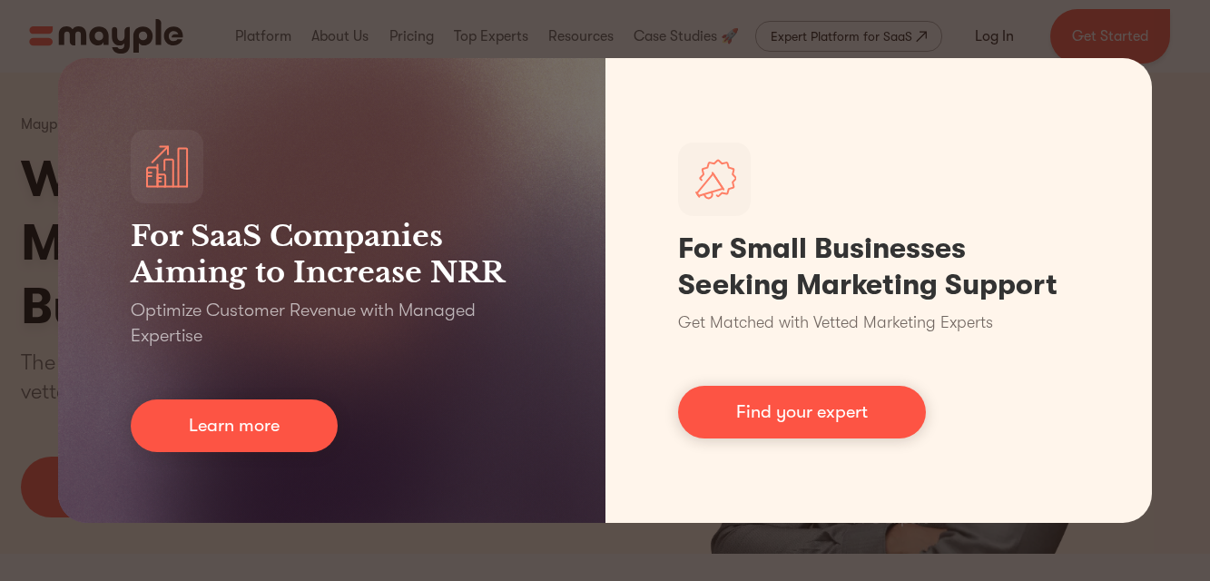
click at [753, 568] on div "For SaaS Companies Aiming to Increase NRR Optimize Customer Revenue with Manage…" at bounding box center [605, 290] width 1210 height 581
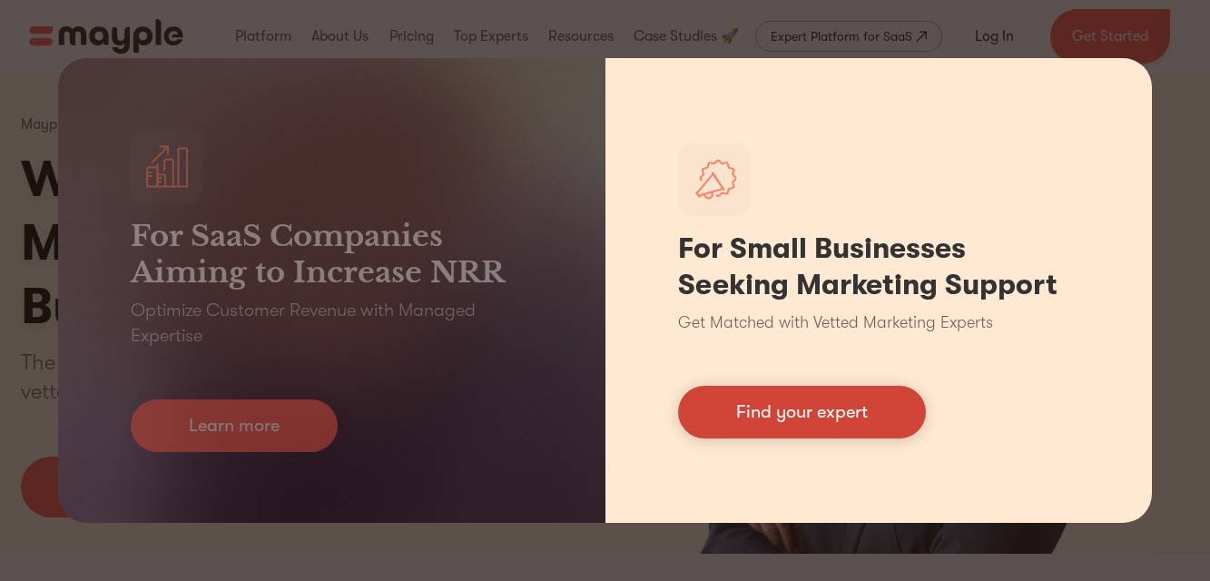
click at [817, 425] on link "Find your expert" at bounding box center [802, 412] width 248 height 53
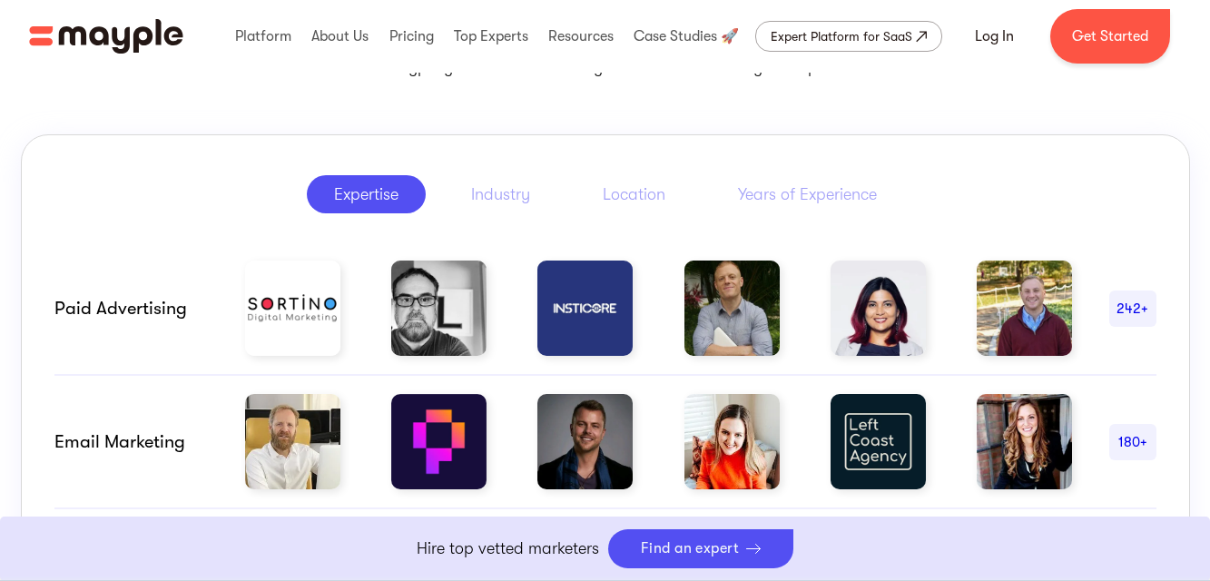
scroll to position [956, 0]
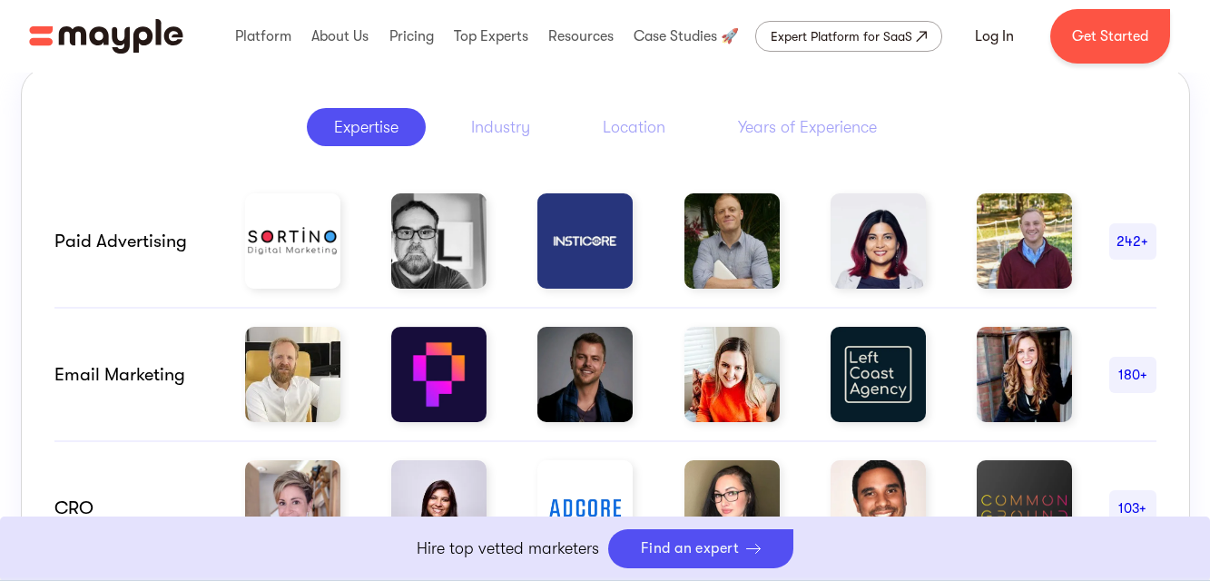
click at [814, 426] on div "email marketing 180+" at bounding box center [605, 375] width 1102 height 133
